Goal: Task Accomplishment & Management: Manage account settings

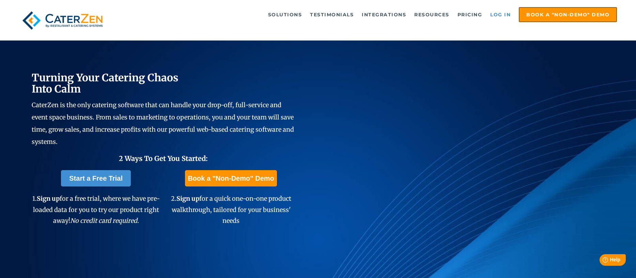
click at [498, 15] on link "Log in" at bounding box center [500, 15] width 27 height 14
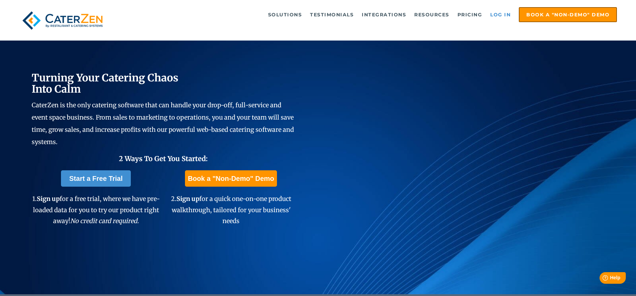
drag, startPoint x: 510, startPoint y: 14, endPoint x: 505, endPoint y: 17, distance: 5.7
click at [509, 14] on link "Log in" at bounding box center [500, 15] width 27 height 14
click at [502, 18] on link "Log in" at bounding box center [500, 15] width 27 height 14
